Goal: Information Seeking & Learning: Learn about a topic

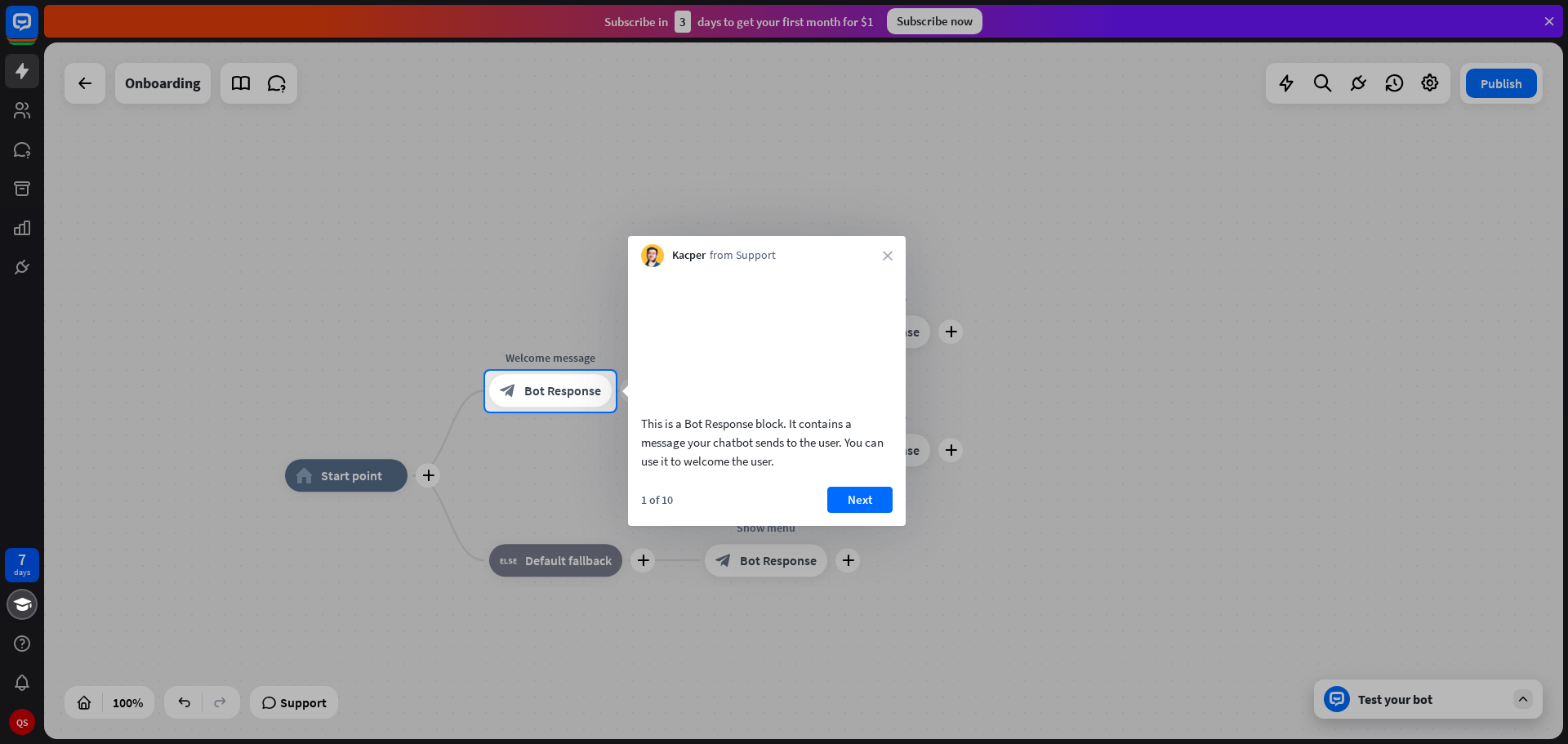
click at [856, 526] on div "1 of 10 Next" at bounding box center [766, 506] width 278 height 39
click at [859, 526] on div "1 of 10 Next" at bounding box center [766, 506] width 278 height 39
click at [868, 513] on button "Next" at bounding box center [859, 500] width 65 height 27
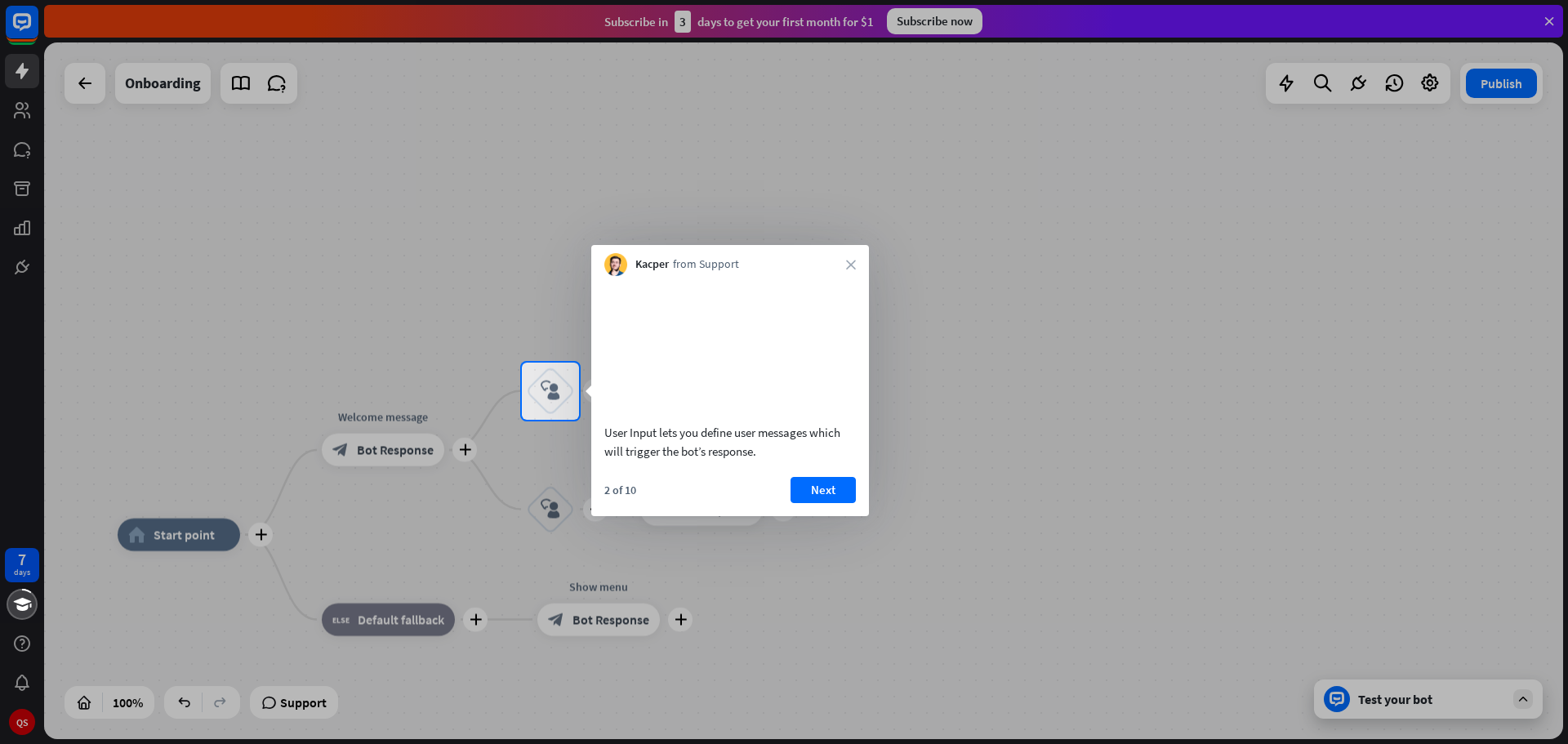
click at [865, 515] on div "2 of 10 Next" at bounding box center [730, 496] width 278 height 39
click at [833, 503] on button "Next" at bounding box center [822, 490] width 65 height 27
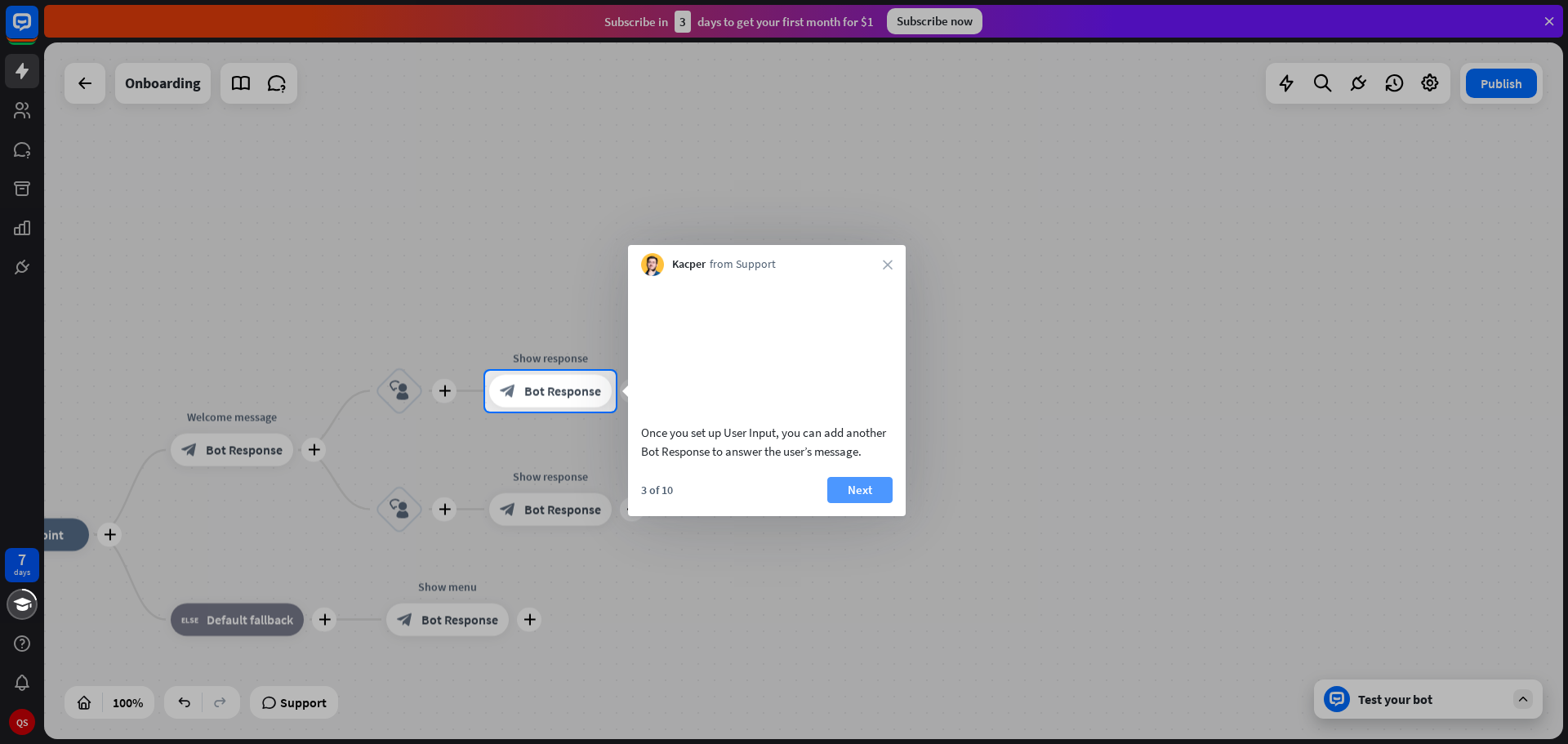
click at [844, 503] on button "Next" at bounding box center [859, 490] width 65 height 27
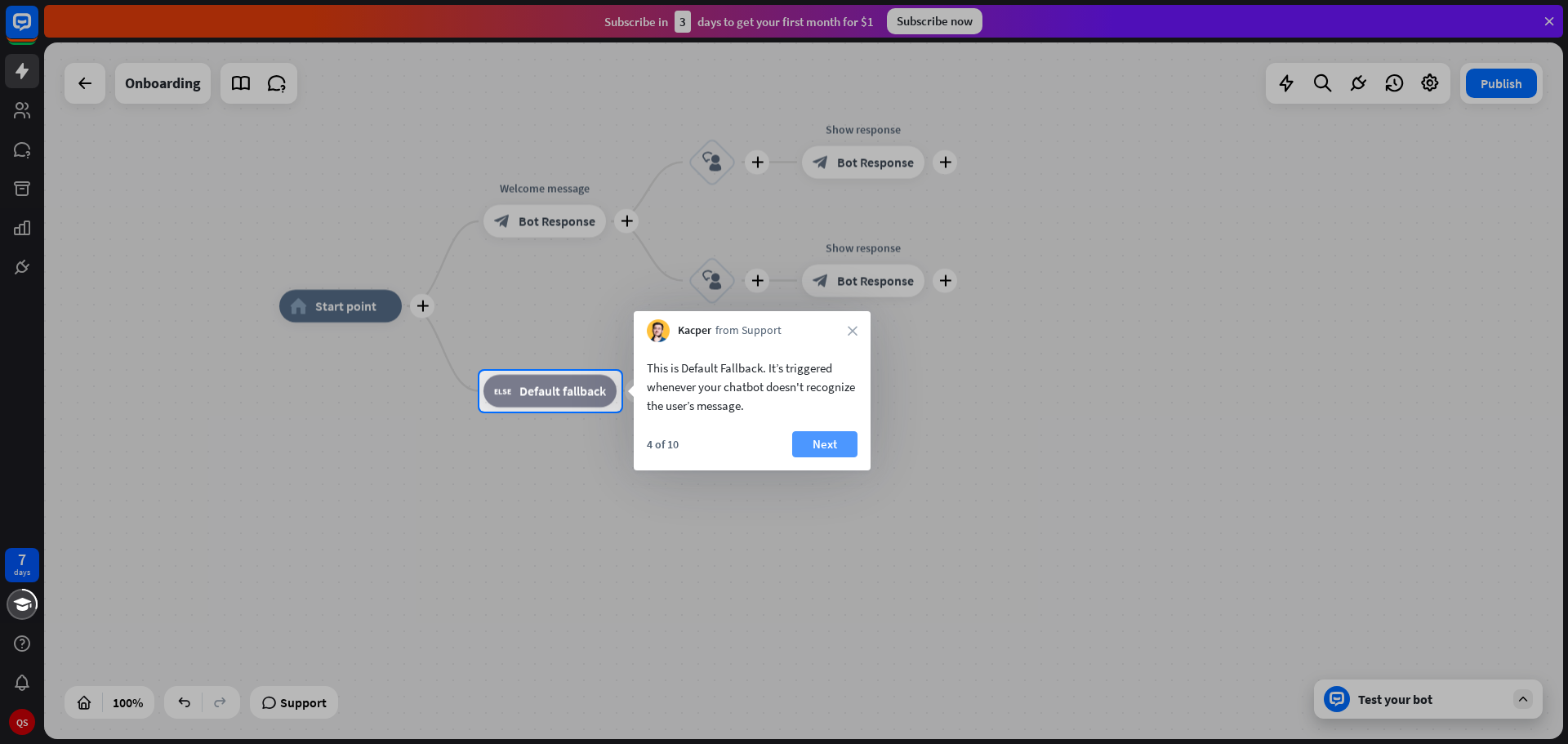
click at [812, 453] on button "Next" at bounding box center [824, 445] width 65 height 27
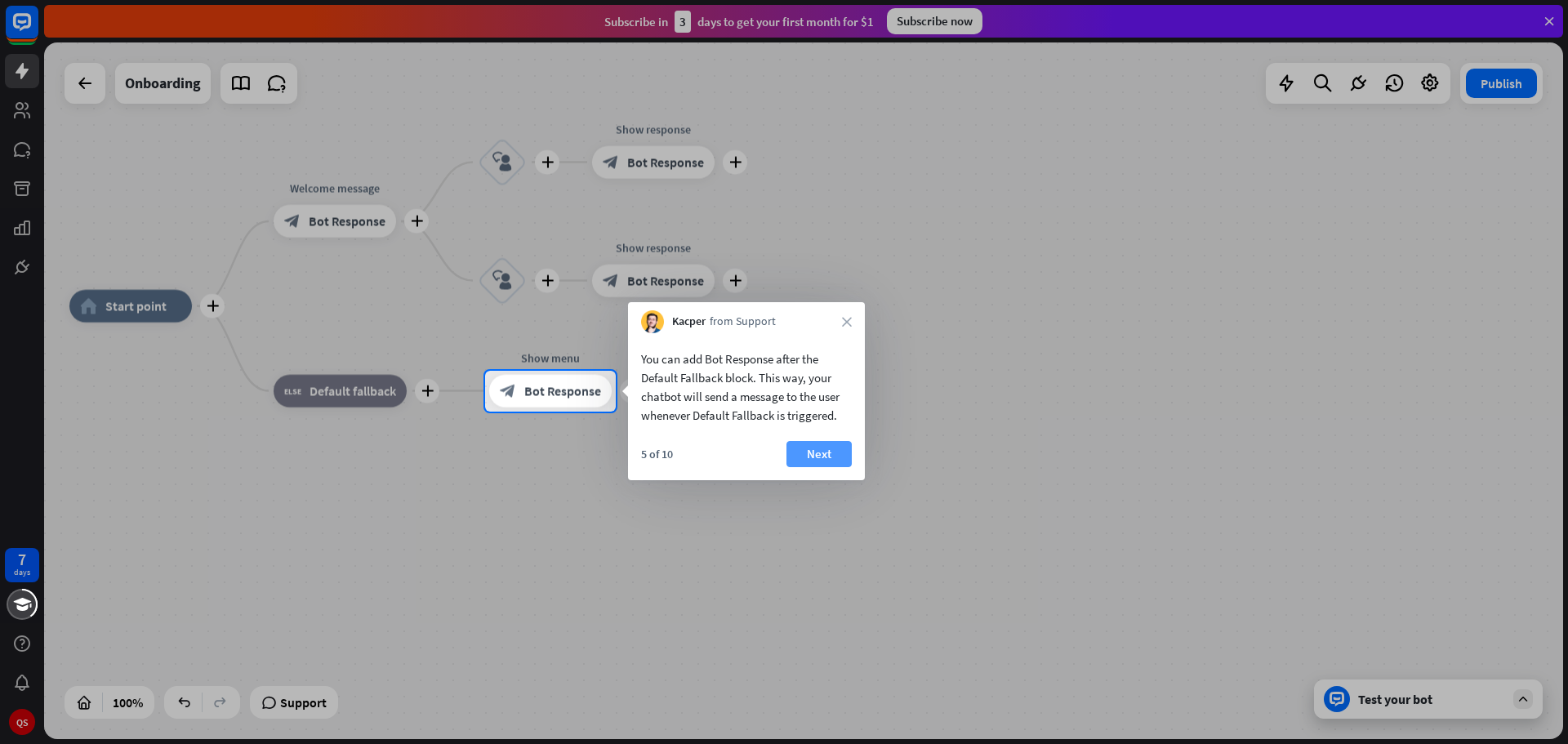
click at [813, 452] on button "Next" at bounding box center [819, 455] width 65 height 27
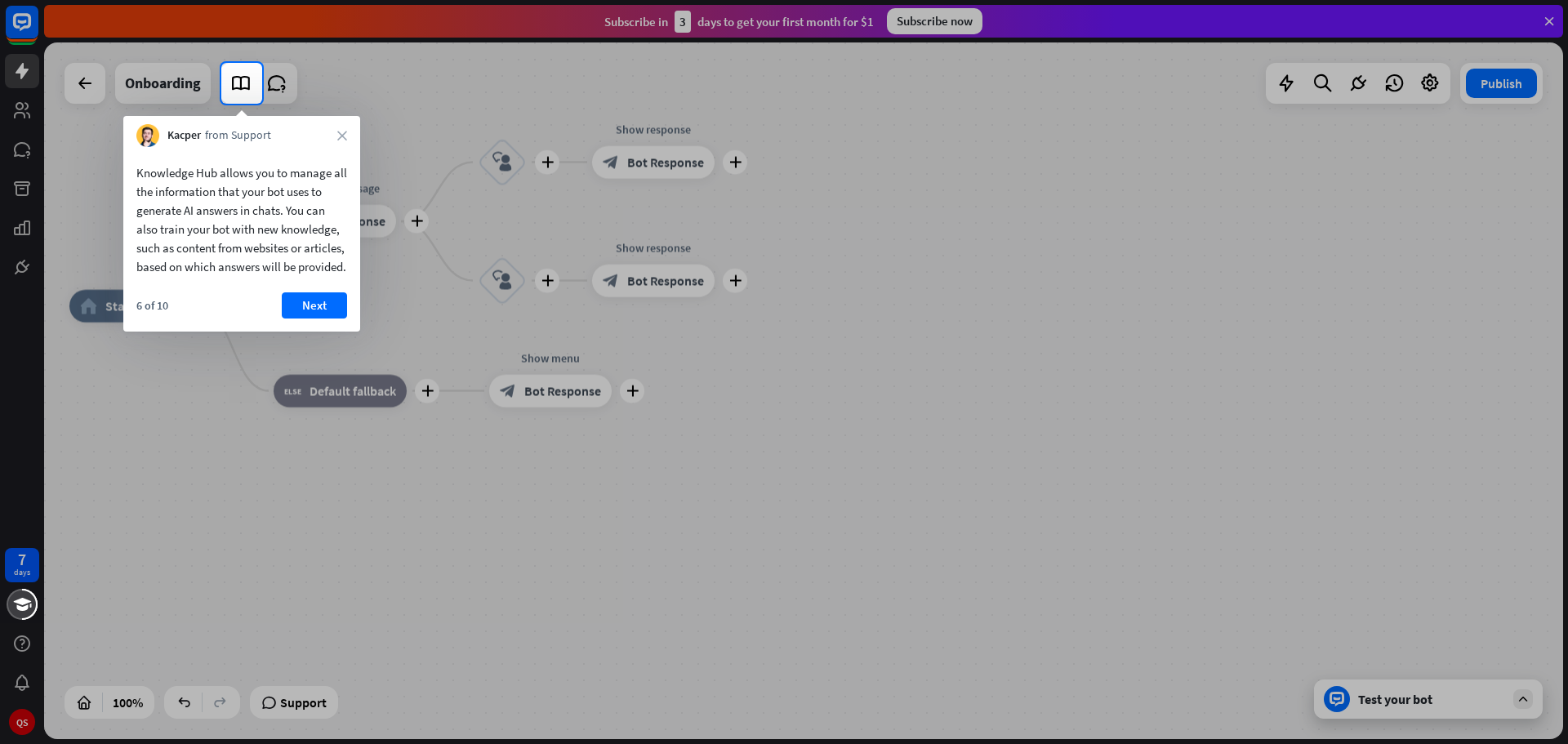
click at [311, 310] on div "Knowledge Hub allows you to manage all the information that your bot uses to ge…" at bounding box center [242, 239] width 237 height 185
click at [311, 318] on button "Next" at bounding box center [314, 306] width 65 height 27
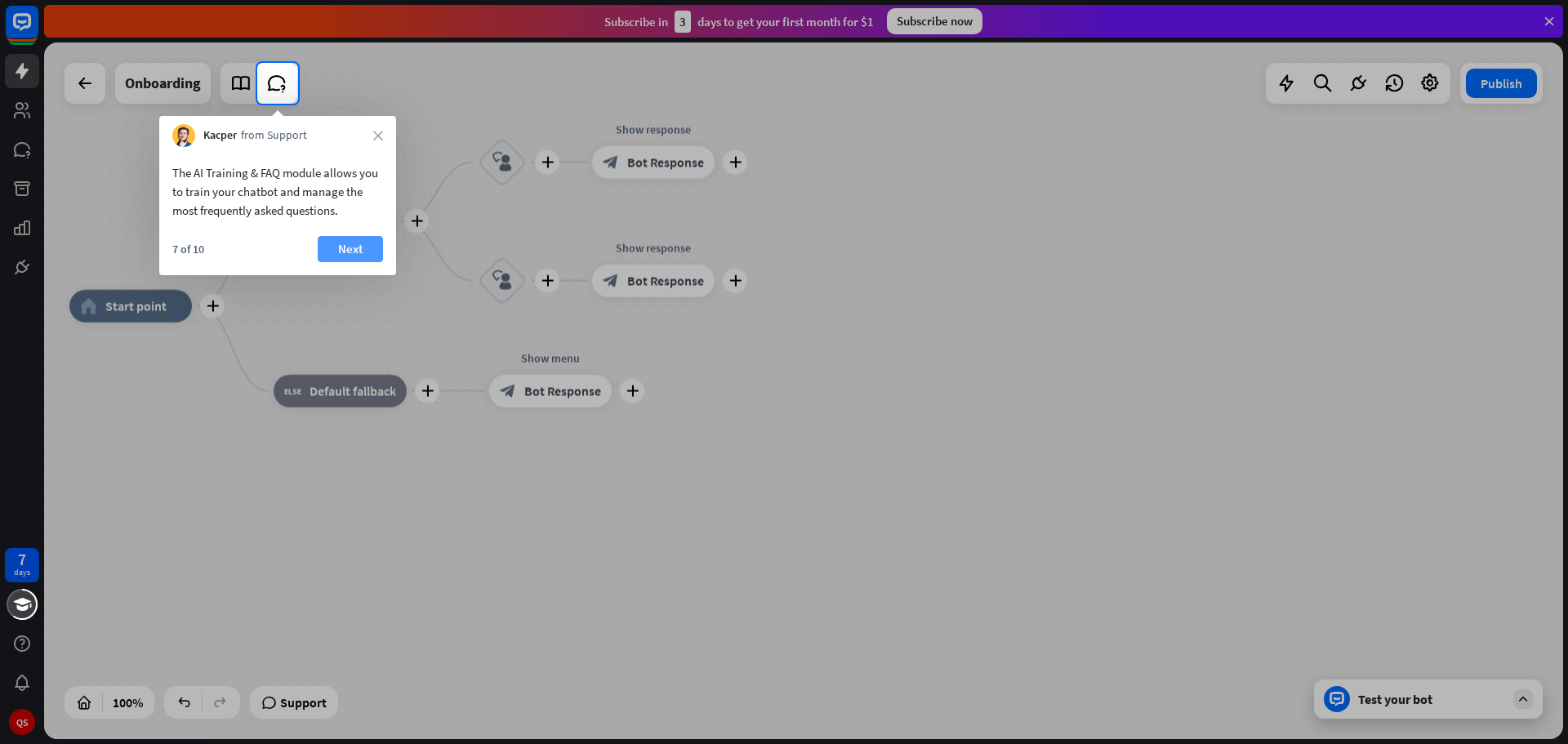
click at [343, 251] on button "Next" at bounding box center [350, 249] width 65 height 27
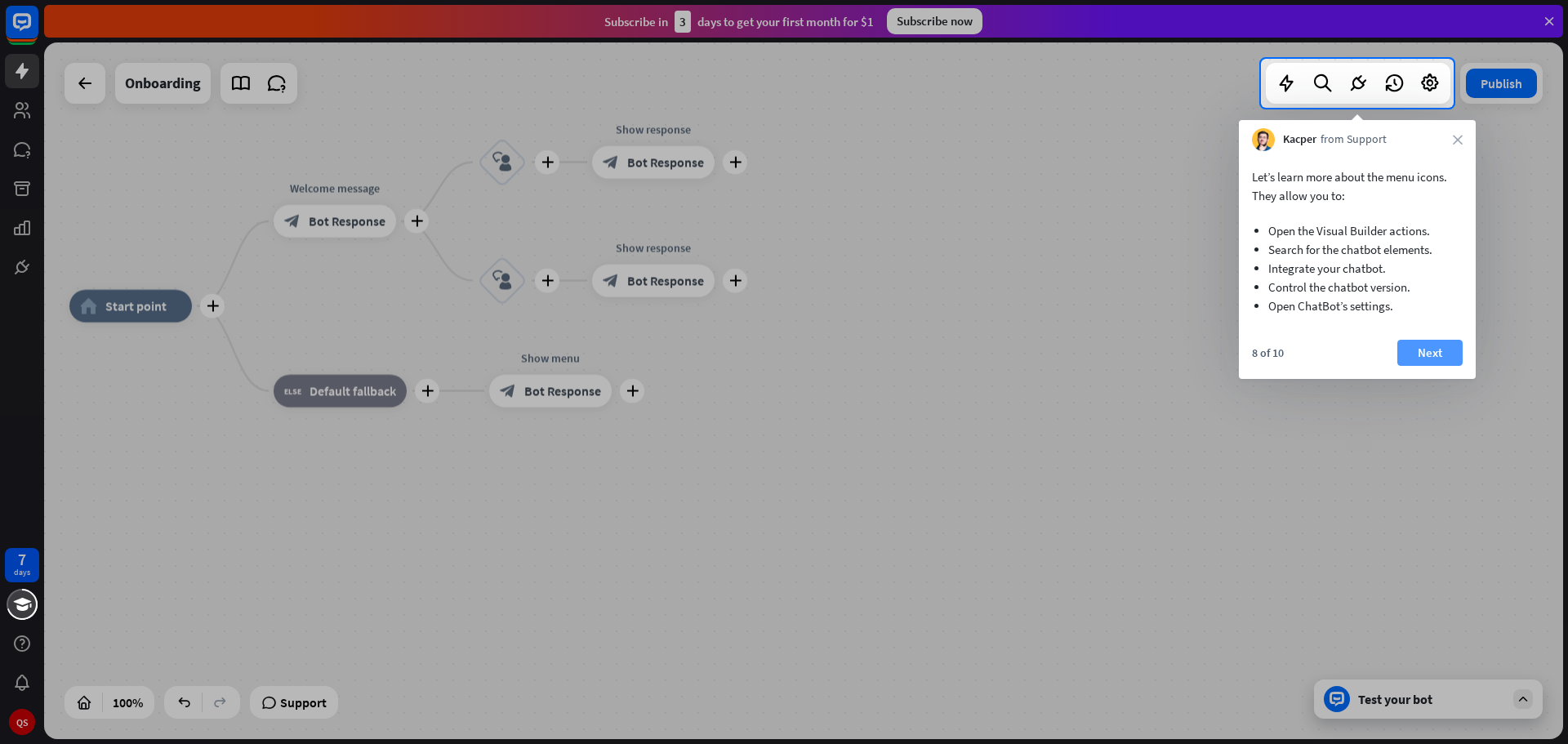
click at [1439, 353] on button "Next" at bounding box center [1430, 354] width 65 height 27
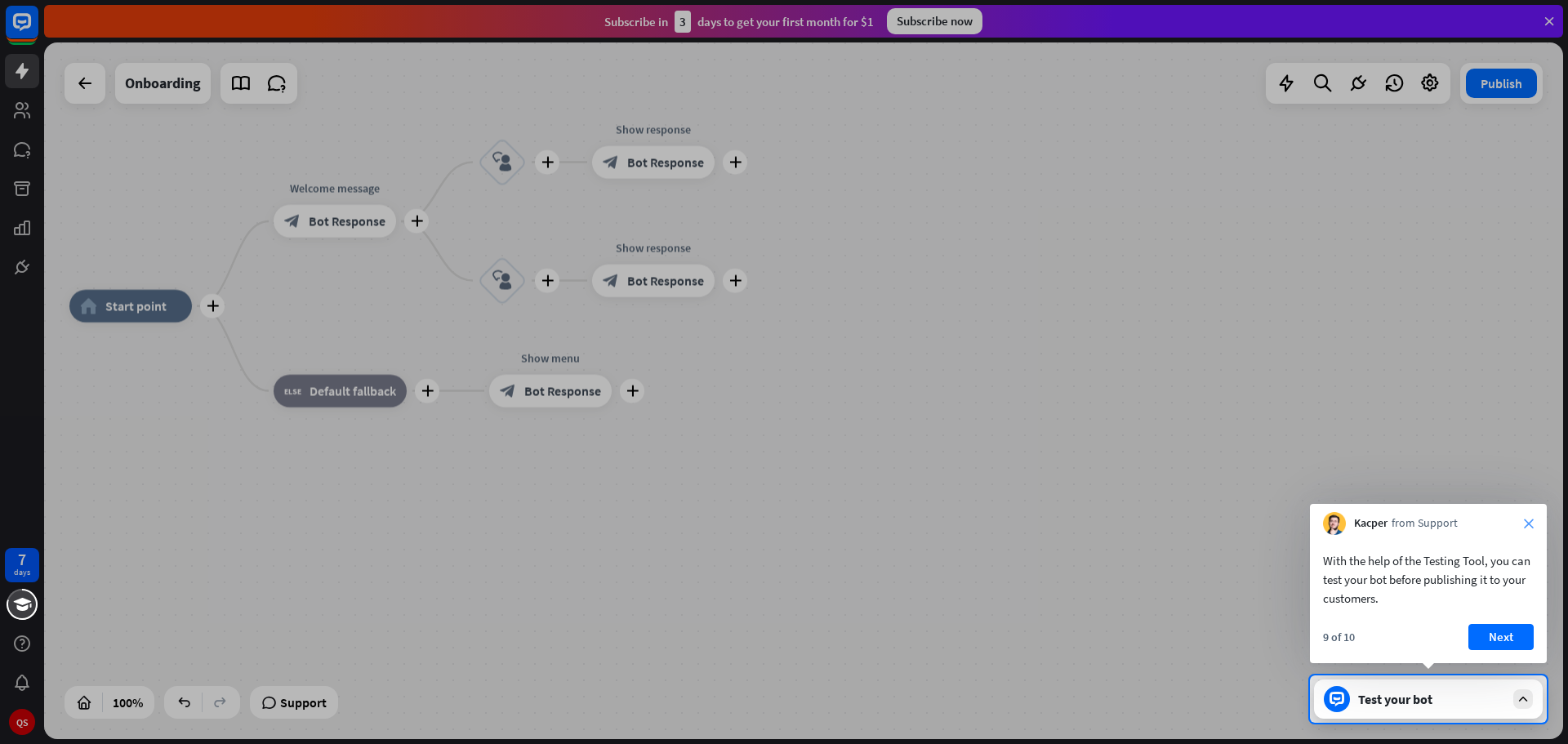
click at [1529, 528] on icon "close" at bounding box center [1529, 523] width 9 height 9
drag, startPoint x: 1382, startPoint y: 637, endPoint x: 1495, endPoint y: 641, distance: 113.1
click at [1478, 648] on div "If you leave, you’ll need to start this lesson again. Are you sure you want to …" at bounding box center [1429, 602] width 237 height 123
click at [1495, 641] on button "Yes, leave" at bounding box center [1483, 634] width 101 height 27
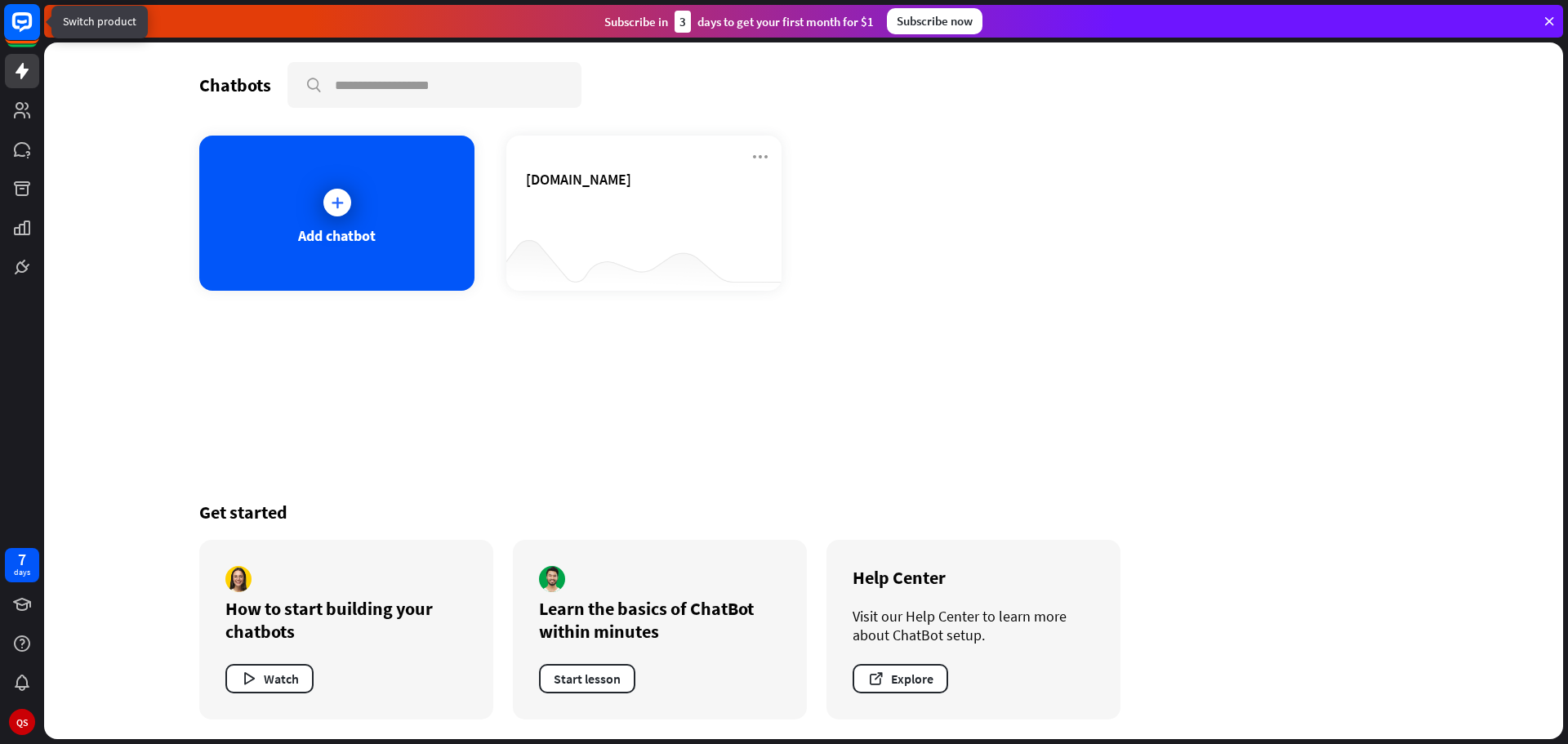
click at [21, 22] on icon at bounding box center [22, 22] width 9 height 4
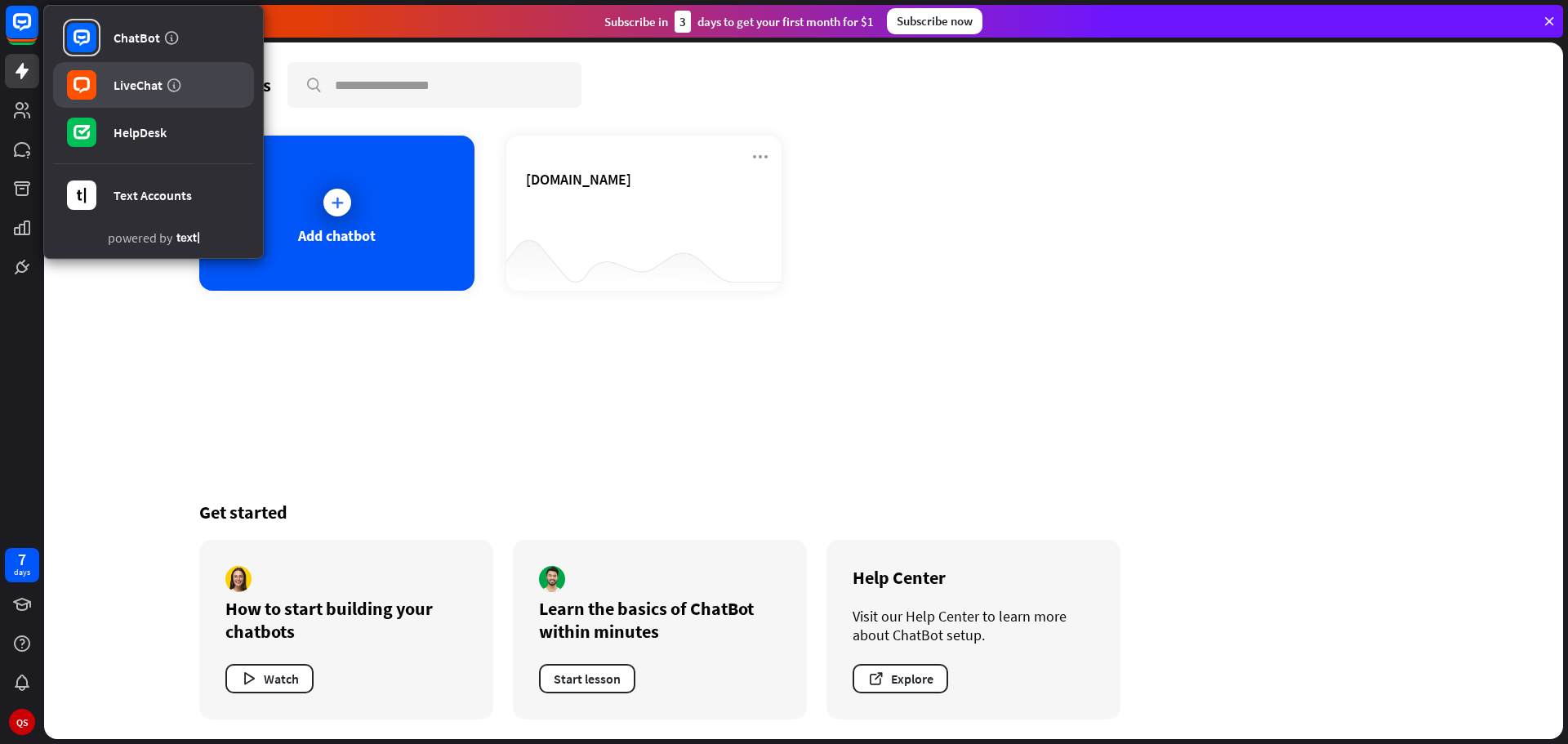
click at [135, 87] on div "LiveChat" at bounding box center [138, 84] width 49 height 16
